Goal: Check status: Check status

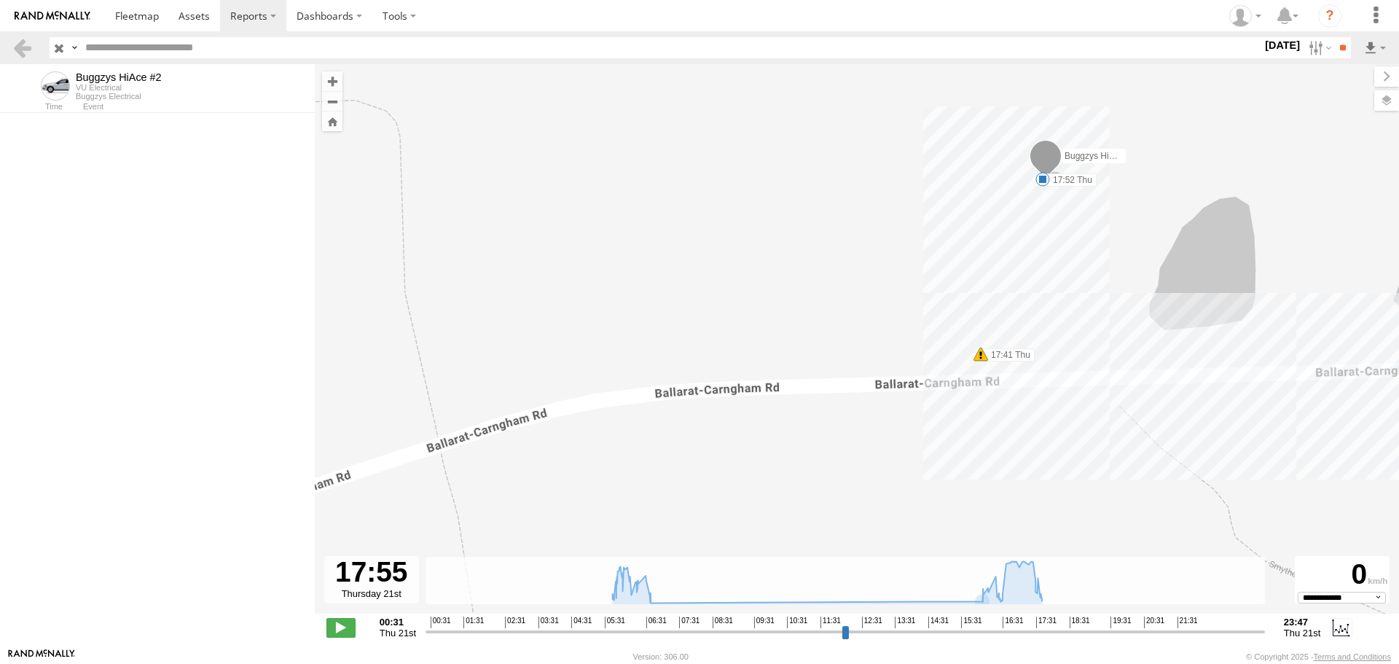
select select "**********"
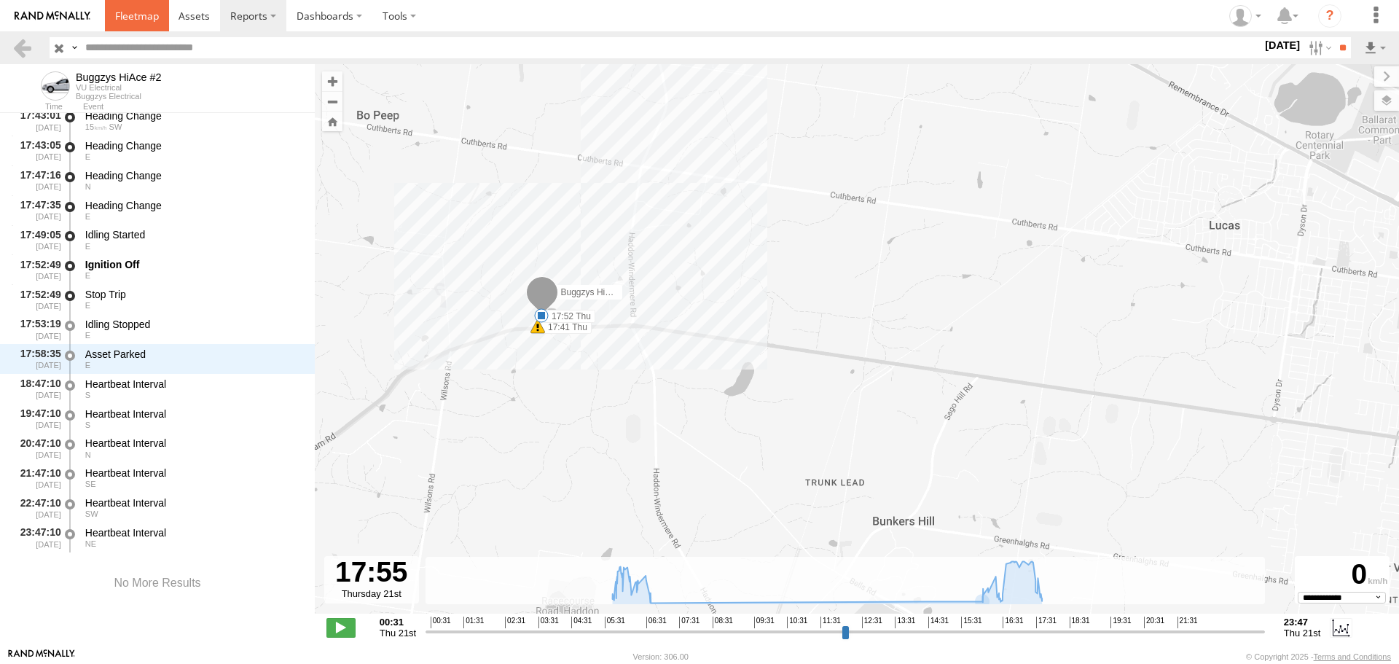
click at [155, 26] on link at bounding box center [137, 15] width 64 height 31
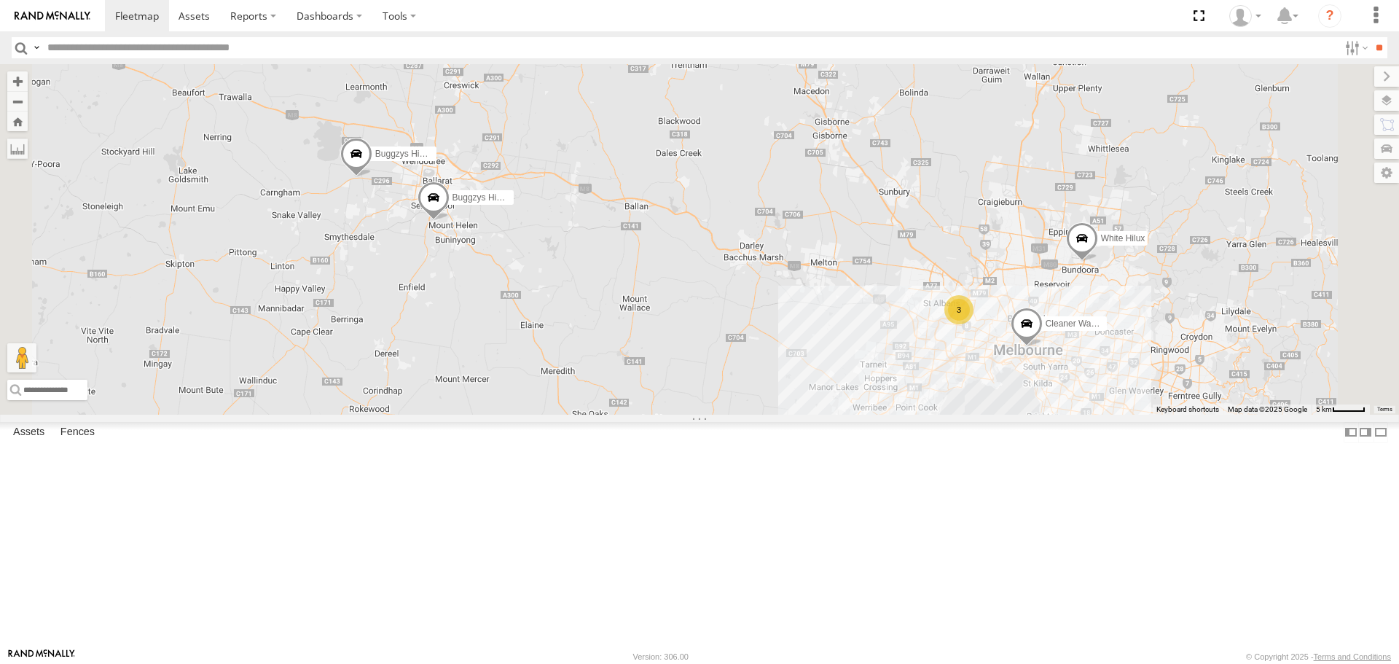
drag, startPoint x: 580, startPoint y: 319, endPoint x: 604, endPoint y: 348, distance: 37.8
click at [604, 348] on div "Buggzys HiAce #1 Buggzys HiAce #2 3 Cleaner Wagon #1 White Hilux" at bounding box center [699, 239] width 1399 height 350
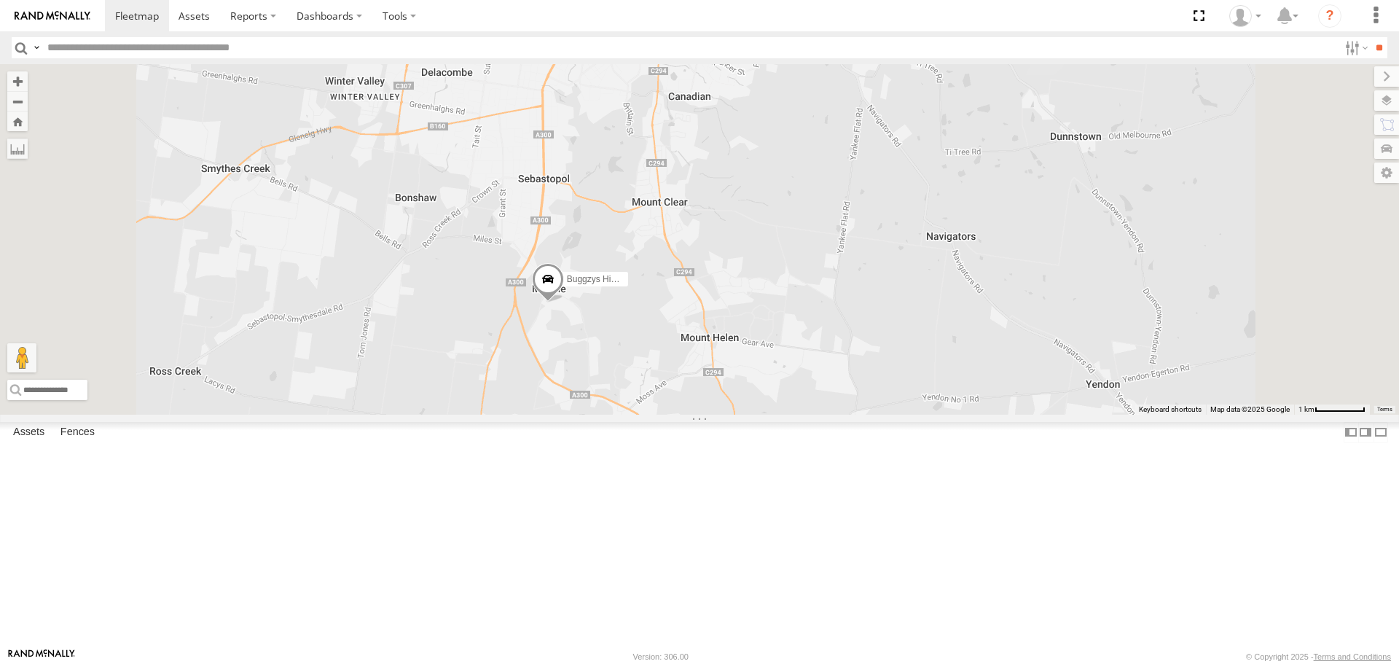
drag, startPoint x: 638, startPoint y: 328, endPoint x: 654, endPoint y: 437, distance: 109.8
click at [654, 414] on div "Buggzys HiAce #1 Buggzys HiAce #2 Cleaner Wagon #1 White Hilux" at bounding box center [699, 239] width 1399 height 350
